Goal: Task Accomplishment & Management: Manage account settings

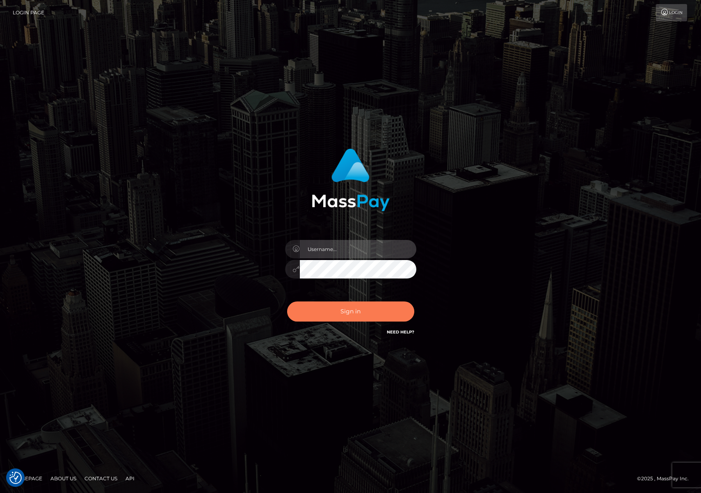
type input "[PERSON_NAME]"
click at [367, 316] on button "Sign in" at bounding box center [350, 312] width 127 height 20
type input "[PERSON_NAME]"
click at [362, 317] on button "Sign in" at bounding box center [350, 312] width 127 height 20
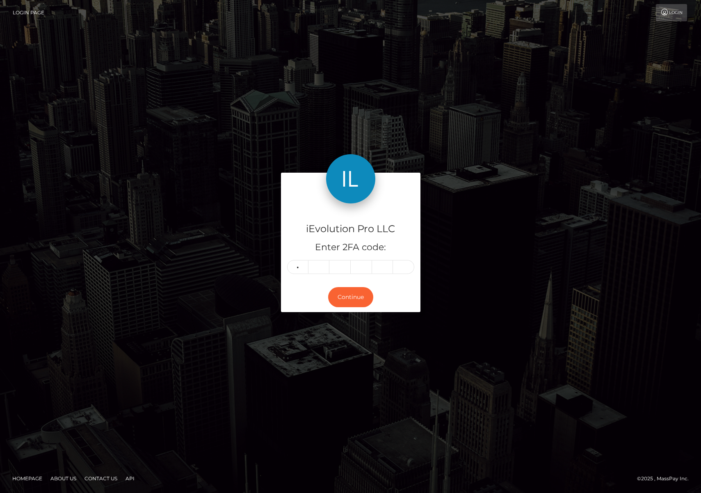
type input "6"
type input "0"
type input "2"
type input "5"
type input "3"
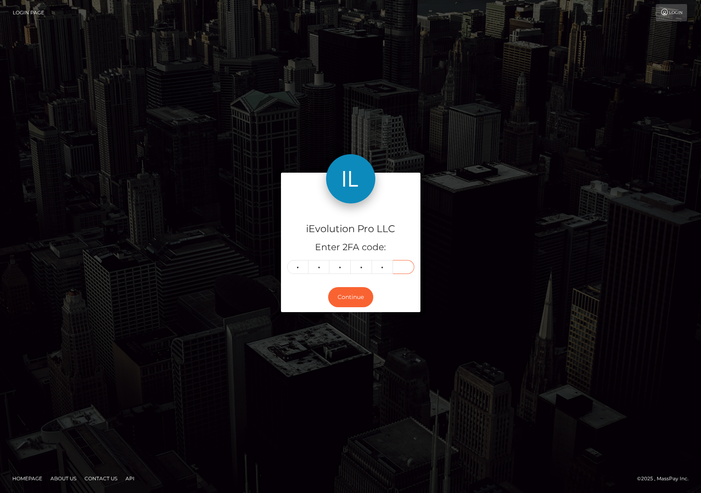
type input "3"
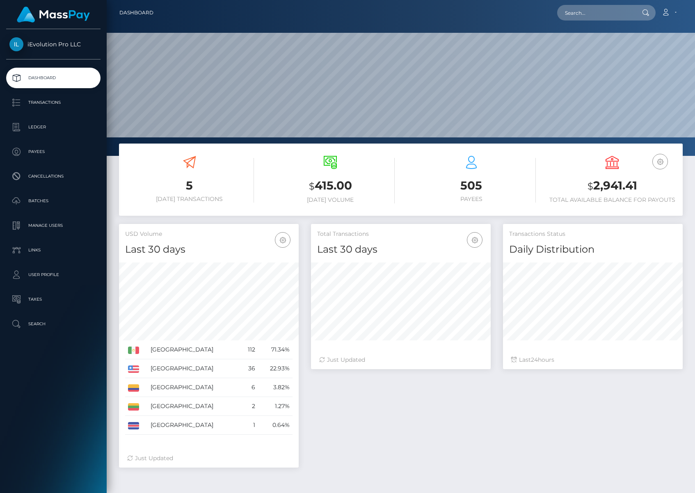
scroll to position [146, 180]
click at [47, 96] on p "Transactions" at bounding box center [53, 102] width 88 height 12
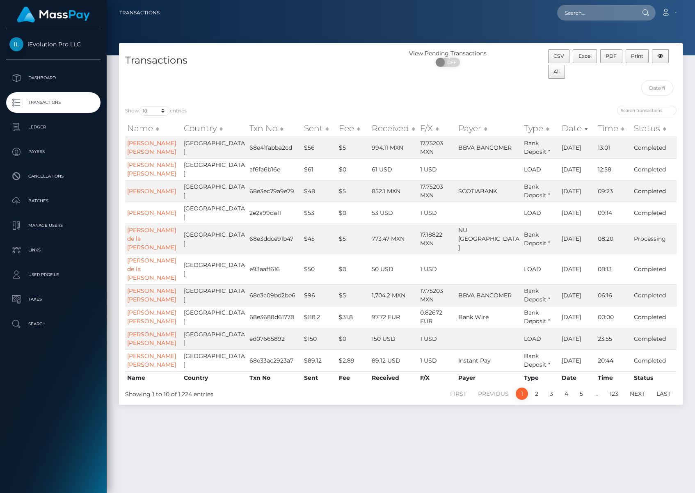
click at [336, 75] on div "Transactions" at bounding box center [260, 74] width 282 height 50
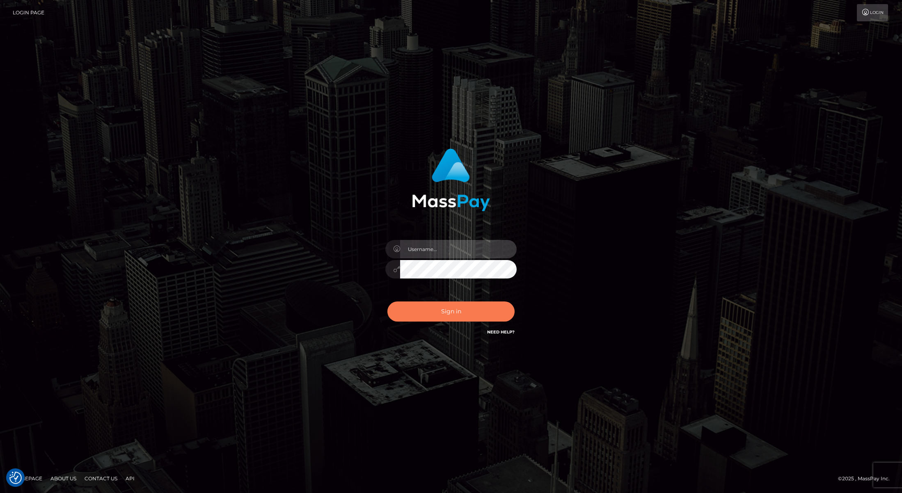
type input "Josue perales"
click at [444, 309] on button "Sign in" at bounding box center [450, 312] width 127 height 20
type input "Josue perales"
click at [444, 309] on button "Sign in" at bounding box center [450, 312] width 127 height 20
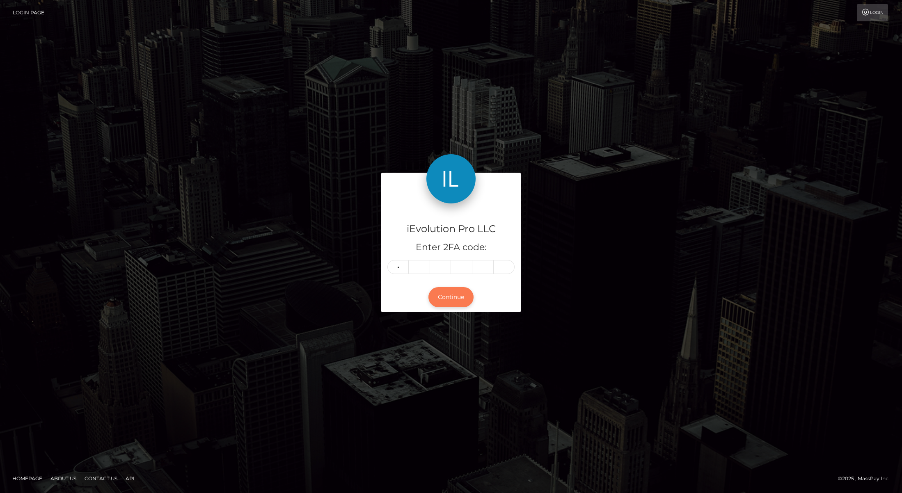
type input "9"
type input "0"
type input "7"
type input "6"
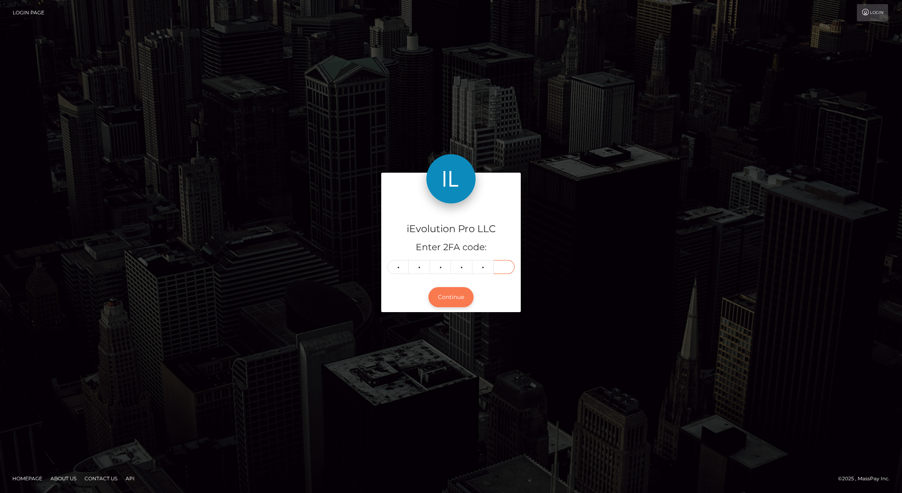
type input "4"
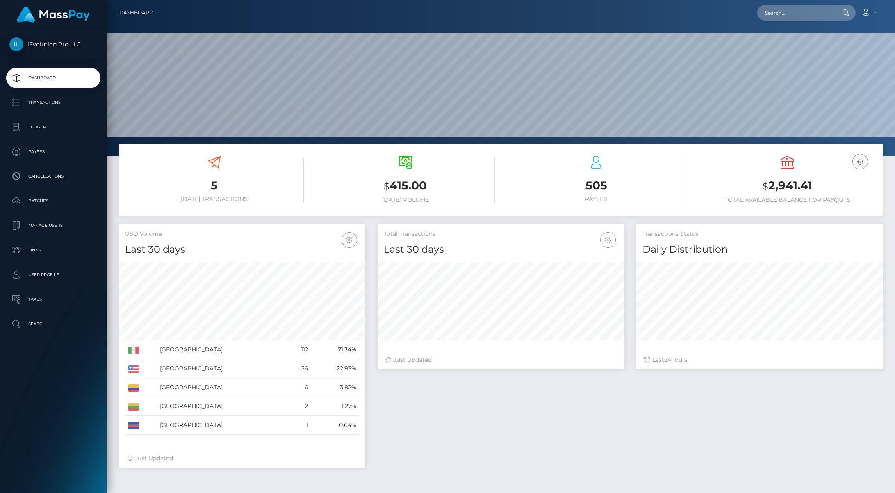
scroll to position [146, 247]
